Goal: Check status: Check status

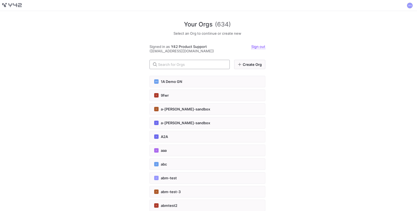
click at [182, 63] on input "text" at bounding box center [191, 64] width 67 height 4
click at [186, 63] on input "text" at bounding box center [191, 64] width 67 height 4
click at [173, 60] on div at bounding box center [191, 64] width 67 height 9
click at [173, 63] on input "text" at bounding box center [191, 64] width 67 height 4
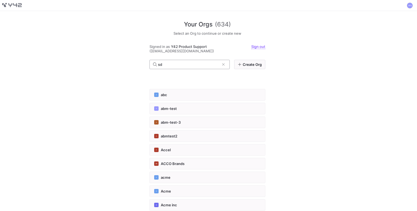
type input "s"
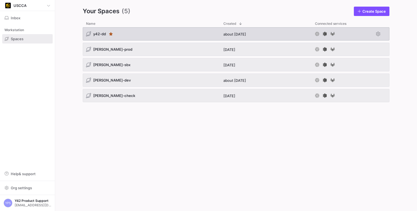
click at [97, 33] on span "y42-dd" at bounding box center [99, 34] width 13 height 4
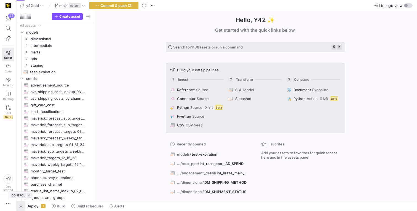
click at [22, 206] on span "button" at bounding box center [21, 206] width 9 height 9
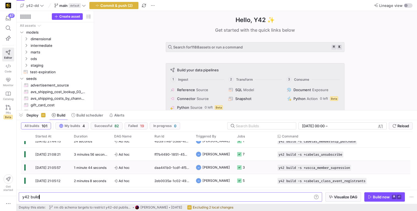
scroll to position [10, 0]
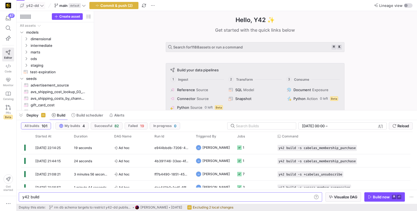
click at [43, 6] on icon at bounding box center [42, 6] width 4 height 4
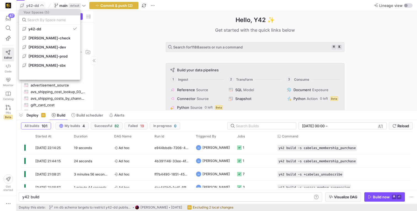
click at [47, 53] on button "[PERSON_NAME]-prod" at bounding box center [49, 56] width 61 height 9
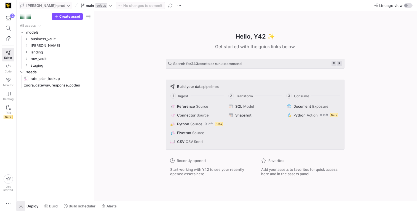
click at [22, 205] on span "button" at bounding box center [21, 206] width 9 height 9
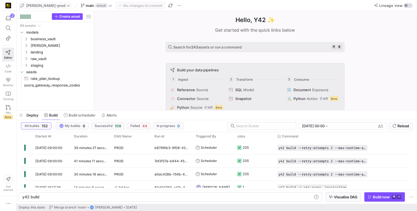
click at [66, 6] on icon at bounding box center [68, 6] width 4 height 4
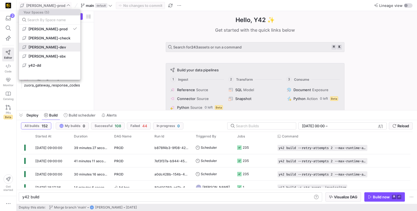
click at [51, 48] on span "[PERSON_NAME]-dev" at bounding box center [49, 47] width 55 height 4
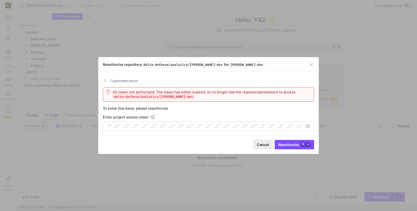
click at [261, 144] on span "Cancel" at bounding box center [263, 145] width 12 height 4
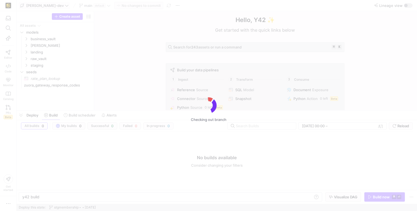
click at [10, 5] on div "Checking out branch" at bounding box center [208, 105] width 417 height 211
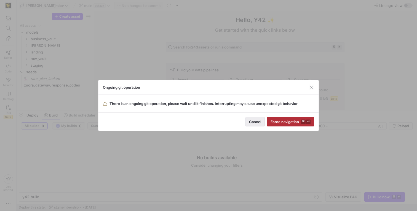
click at [254, 122] on span "Cancel" at bounding box center [255, 122] width 12 height 4
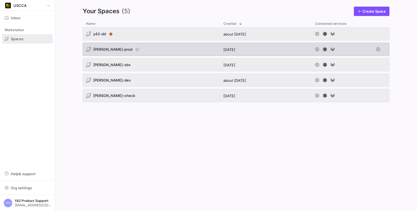
click at [101, 49] on span "[PERSON_NAME]-prod" at bounding box center [112, 49] width 39 height 4
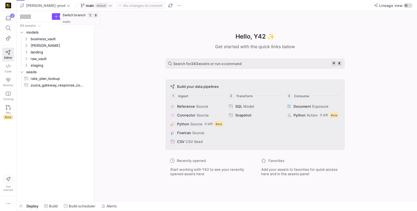
click at [109, 6] on icon at bounding box center [110, 6] width 3 height 2
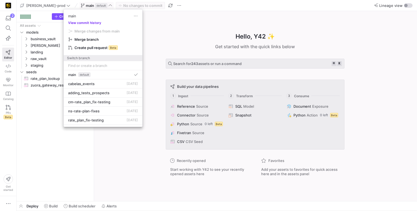
click at [93, 23] on button "View commit history" at bounding box center [85, 23] width 42 height 4
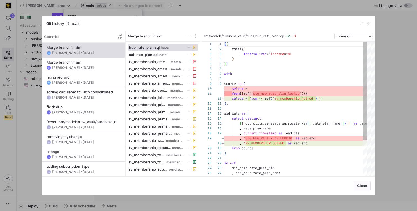
scroll to position [50, 0]
click at [74, 65] on y42-git-commit-item "Merge branch 'main' CM [PERSON_NAME] • [DATE]" at bounding box center [84, 65] width 74 height 10
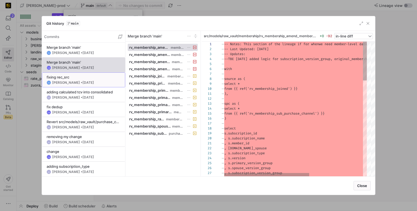
click at [75, 77] on div "fixing rec_src" at bounding box center [84, 77] width 74 height 4
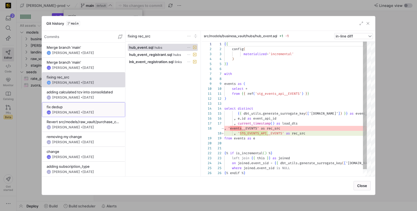
click at [72, 106] on div "fix dedup" at bounding box center [84, 107] width 74 height 4
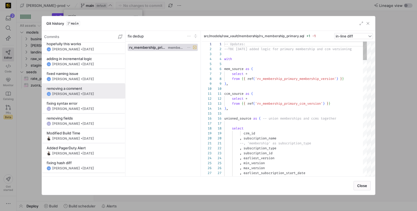
scroll to position [777, 0]
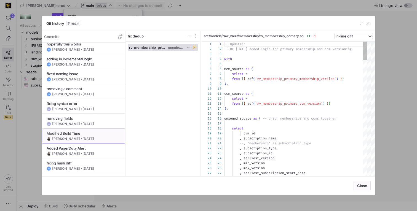
click at [65, 139] on div "[PERSON_NAME] • [DATE]" at bounding box center [73, 139] width 42 height 4
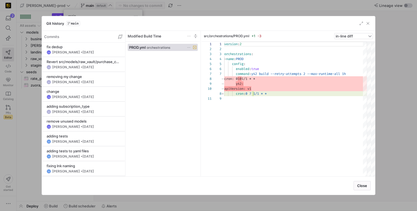
scroll to position [0, 0]
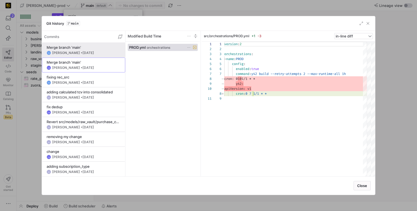
click at [81, 57] on div "Merge branch 'main' TH [PERSON_NAME] • [DATE] Merge branch 'main' CM [PERSON_NA…" at bounding box center [83, 147] width 83 height 208
click at [82, 52] on div "[PERSON_NAME] • [DATE]" at bounding box center [73, 53] width 42 height 4
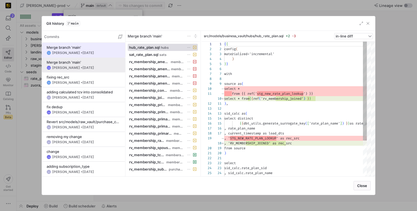
scroll to position [50, 0]
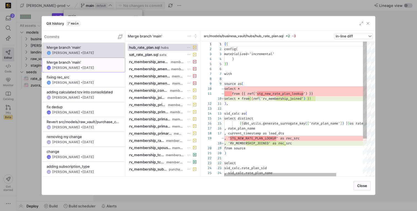
click at [81, 61] on div "Merge branch 'main'" at bounding box center [84, 62] width 74 height 4
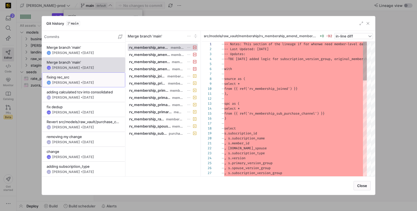
click at [76, 80] on y42-git-commit-item "fixing rec_src TH [PERSON_NAME] • [DATE]" at bounding box center [84, 80] width 74 height 10
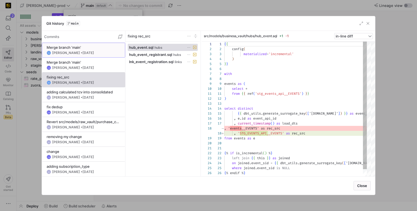
click at [82, 56] on span at bounding box center [83, 50] width 83 height 14
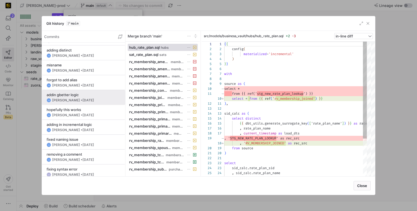
scroll to position [803, 0]
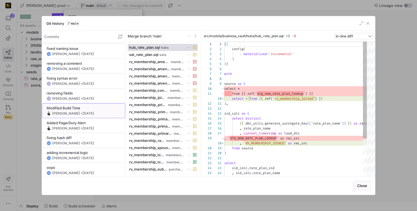
click at [82, 113] on span "[DATE]" at bounding box center [88, 113] width 12 height 4
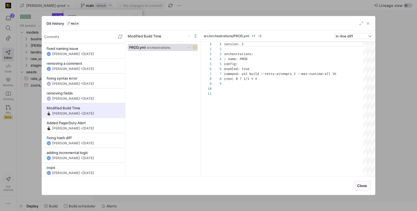
scroll to position [40, 0]
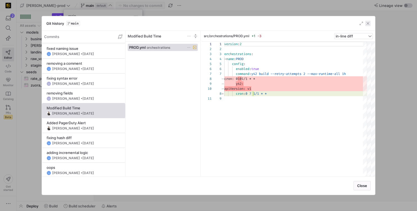
click at [369, 24] on span "button" at bounding box center [368, 24] width 6 height 6
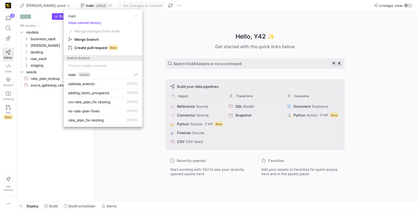
click at [62, 169] on div at bounding box center [208, 105] width 417 height 211
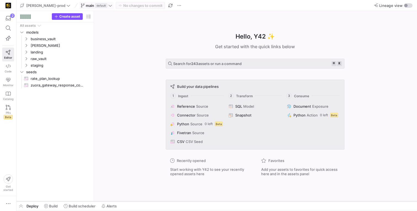
click at [23, 202] on div at bounding box center [217, 201] width 400 height 2
click at [22, 204] on span "button" at bounding box center [21, 206] width 9 height 9
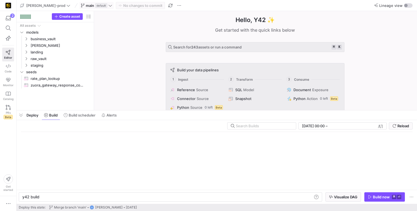
scroll to position [0, 17]
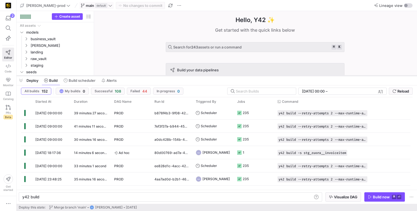
drag, startPoint x: 130, startPoint y: 110, endPoint x: 128, endPoint y: 76, distance: 34.8
click at [128, 76] on div at bounding box center [217, 76] width 400 height 2
click at [74, 82] on span "Build scheduler" at bounding box center [82, 80] width 27 height 4
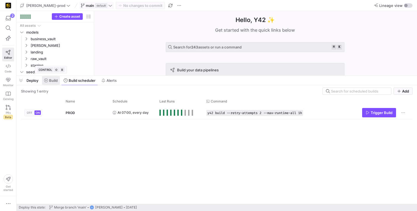
click at [47, 82] on icon at bounding box center [46, 81] width 4 height 4
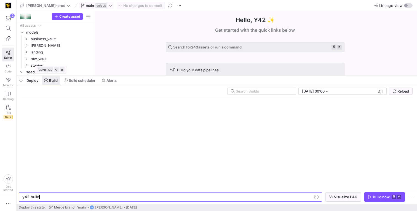
scroll to position [0, 17]
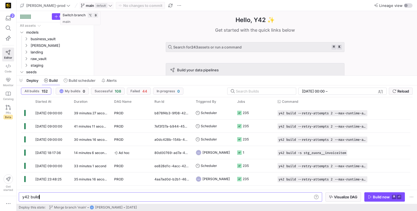
click at [108, 6] on icon at bounding box center [110, 6] width 4 height 4
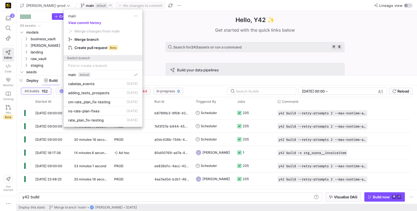
click at [77, 23] on button "View commit history" at bounding box center [85, 23] width 42 height 4
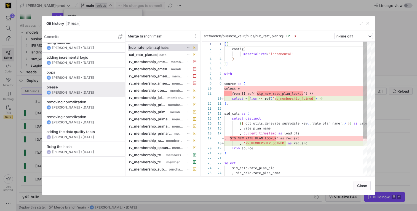
scroll to position [828, 0]
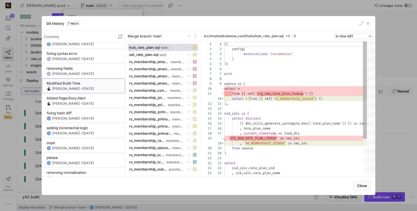
click at [90, 87] on span "[DATE]" at bounding box center [88, 89] width 12 height 4
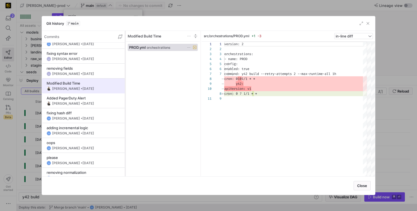
scroll to position [40, 0]
click at [82, 89] on span "[DATE]" at bounding box center [88, 89] width 12 height 4
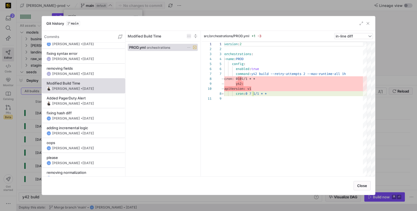
click at [189, 36] on span at bounding box center [189, 36] width 4 height 4
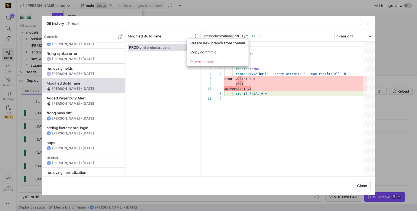
click at [254, 141] on div at bounding box center [208, 105] width 417 height 211
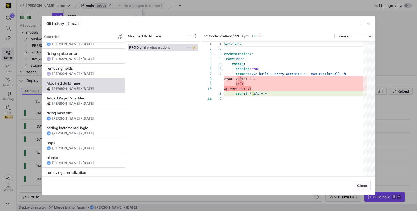
click at [404, 32] on div at bounding box center [208, 105] width 417 height 211
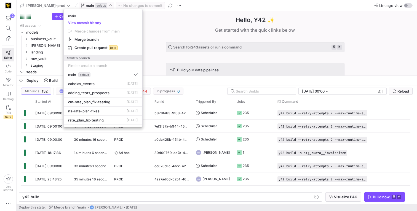
click at [157, 49] on div at bounding box center [208, 105] width 417 height 211
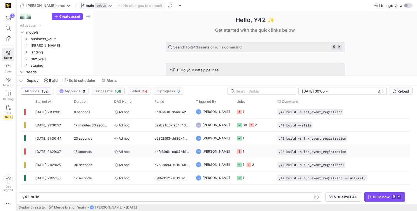
scroll to position [0, 0]
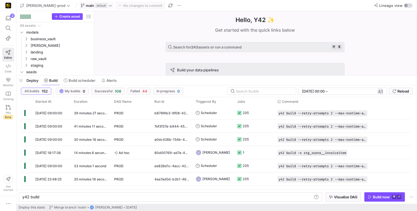
click at [382, 92] on span "button" at bounding box center [380, 92] width 6 height 6
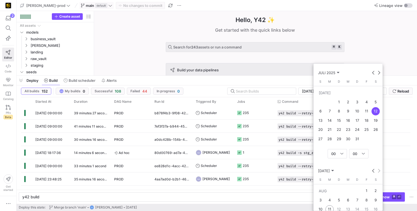
click at [367, 50] on div at bounding box center [208, 105] width 417 height 211
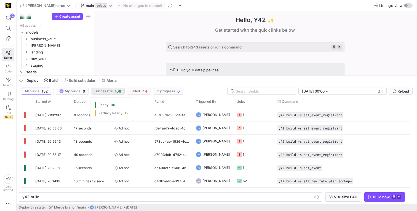
click at [111, 93] on span "Successful 108" at bounding box center [108, 91] width 26 height 4
click at [42, 93] on span "152" at bounding box center [45, 91] width 6 height 4
click at [72, 83] on span at bounding box center [79, 80] width 36 height 9
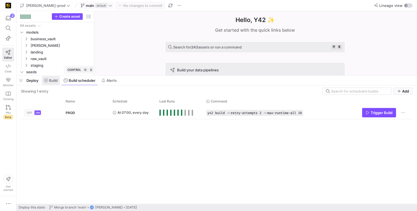
click at [55, 80] on span "Build" at bounding box center [53, 80] width 9 height 4
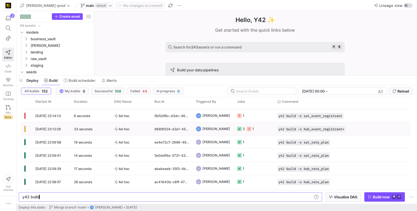
scroll to position [1539, 0]
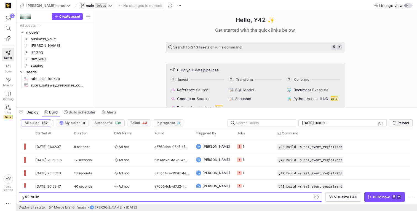
drag, startPoint x: 329, startPoint y: 76, endPoint x: 326, endPoint y: 107, distance: 31.6
click at [326, 107] on div at bounding box center [217, 107] width 400 height 2
